Goal: Check status: Check status

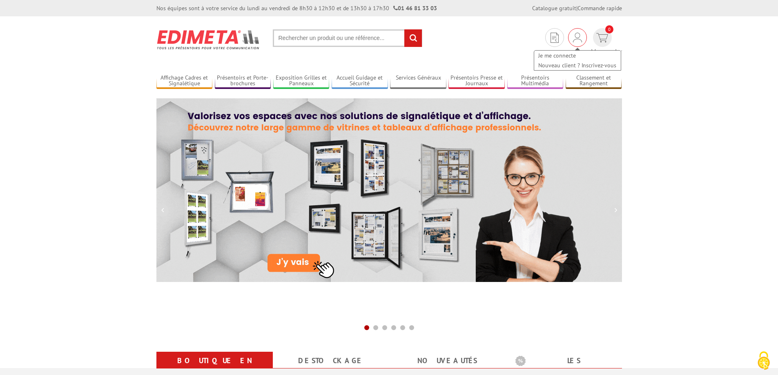
click at [568, 42] on div "Je me connecte Nouveau client ? Inscrivez-vous" at bounding box center [577, 37] width 19 height 19
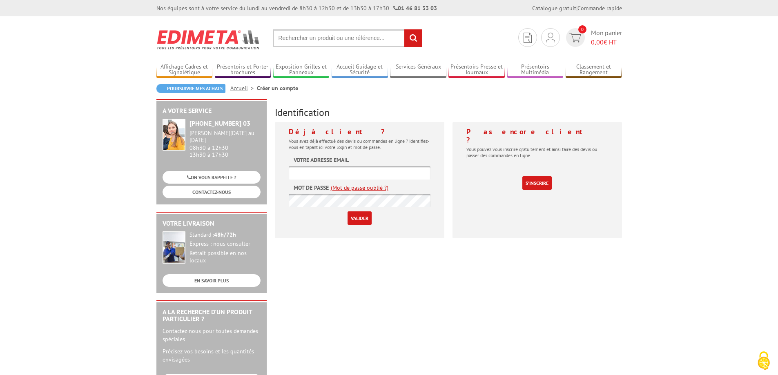
type input "[EMAIL_ADDRESS][DOMAIN_NAME]"
click at [367, 220] on input "Valider" at bounding box center [360, 218] width 24 height 13
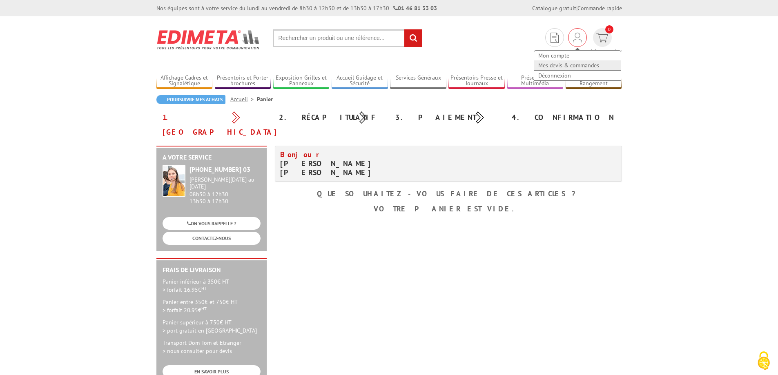
click at [537, 65] on link "Mes devis & commandes" at bounding box center [577, 65] width 87 height 10
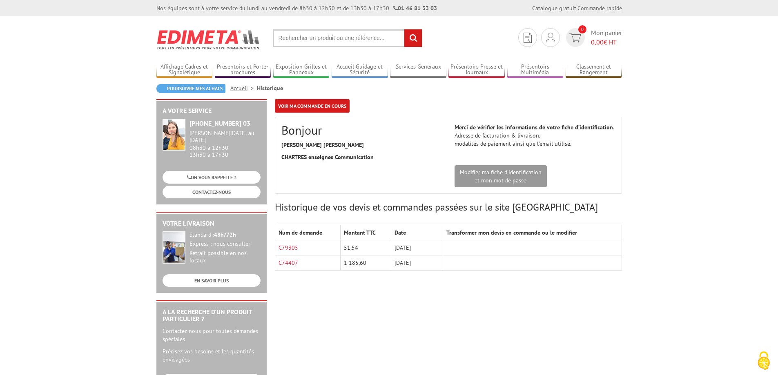
scroll to position [41, 0]
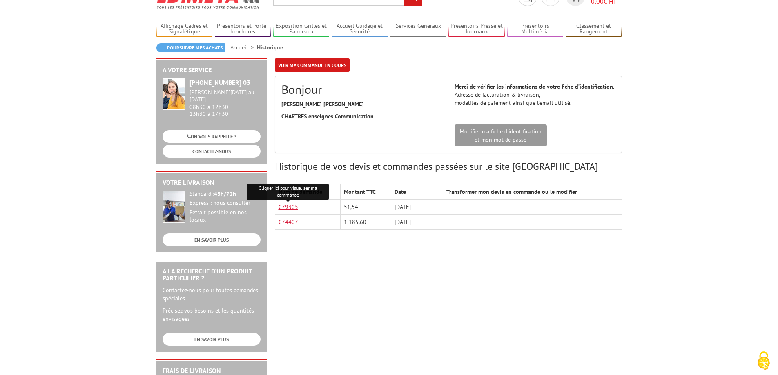
click at [285, 206] on link "C79305" at bounding box center [288, 206] width 20 height 7
